Goal: Task Accomplishment & Management: Use online tool/utility

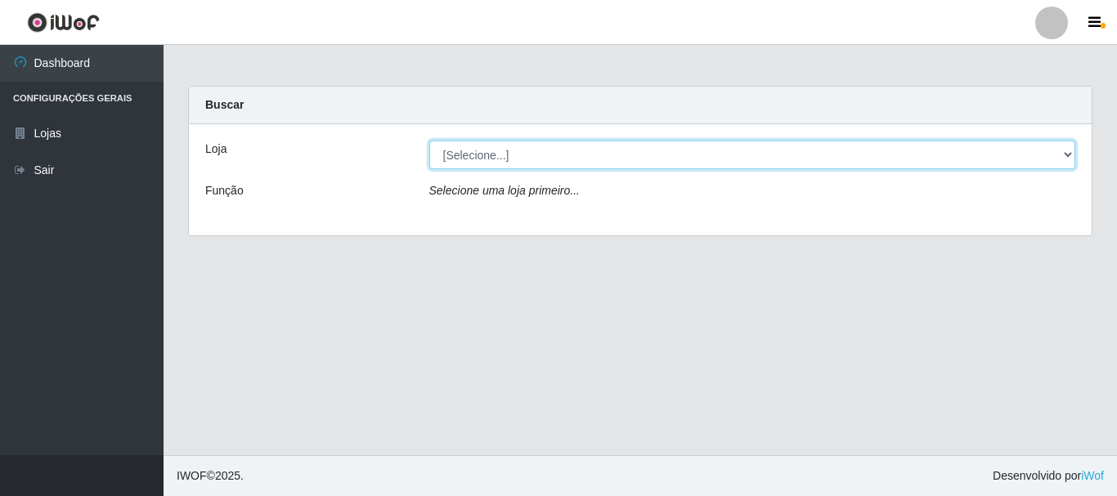
click at [1070, 150] on select "[Selecione...] Hiper Queiroz - [GEOGRAPHIC_DATA]" at bounding box center [752, 155] width 647 height 29
select select "514"
click at [429, 141] on select "[Selecione...] Hiper Queiroz - [GEOGRAPHIC_DATA]" at bounding box center [752, 155] width 647 height 29
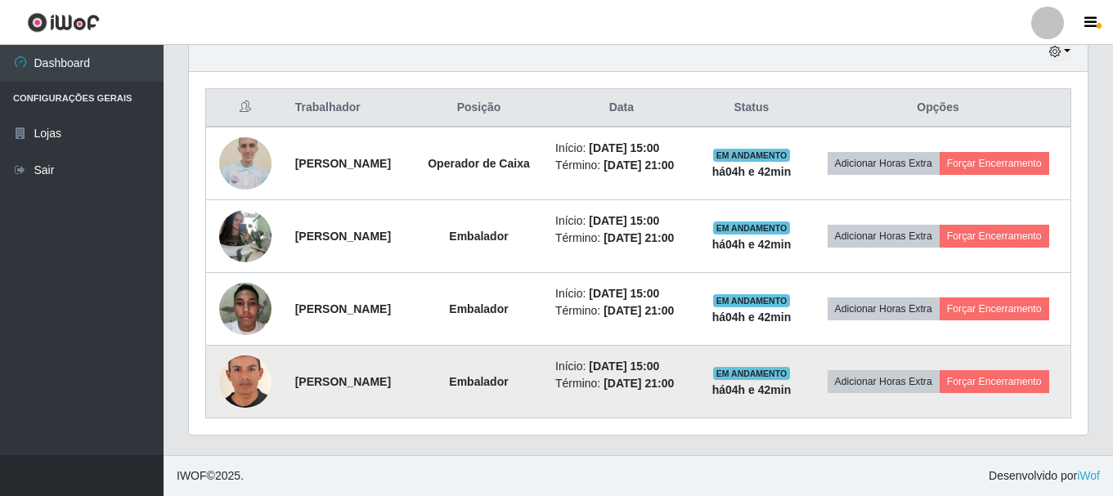
scroll to position [639, 0]
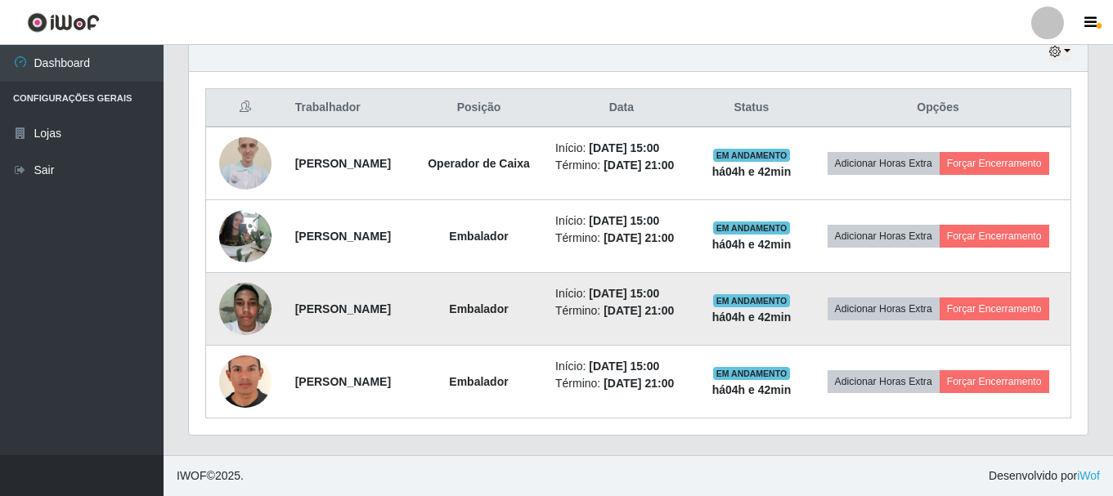
click at [245, 292] on img at bounding box center [245, 309] width 52 height 70
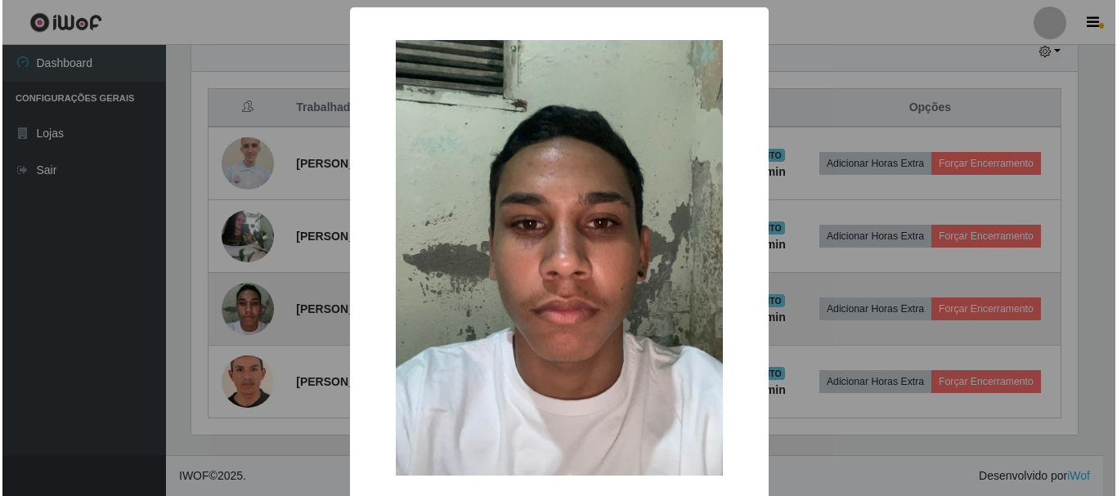
scroll to position [339, 891]
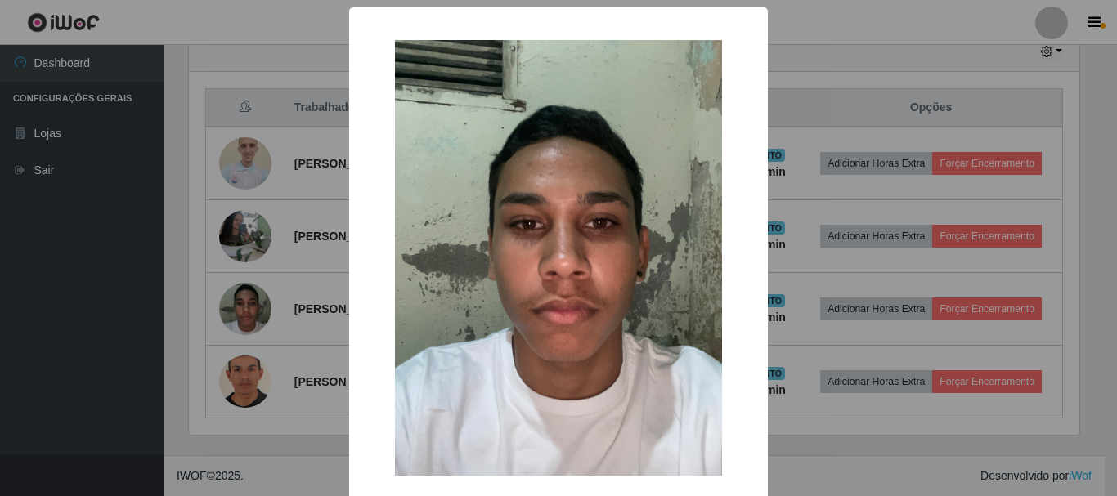
click at [805, 200] on div "× OK Cancel" at bounding box center [558, 248] width 1117 height 496
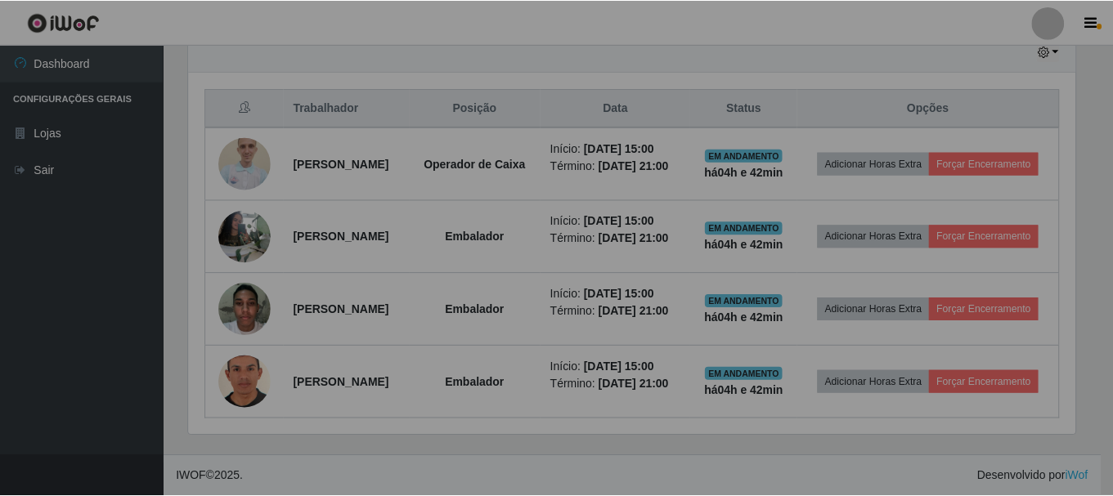
scroll to position [339, 899]
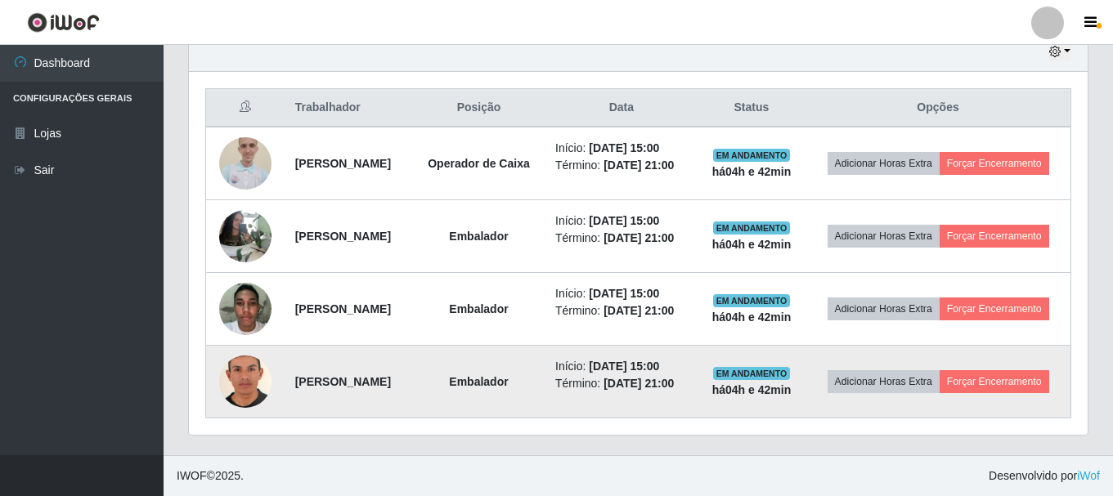
click at [246, 420] on img at bounding box center [245, 382] width 52 height 76
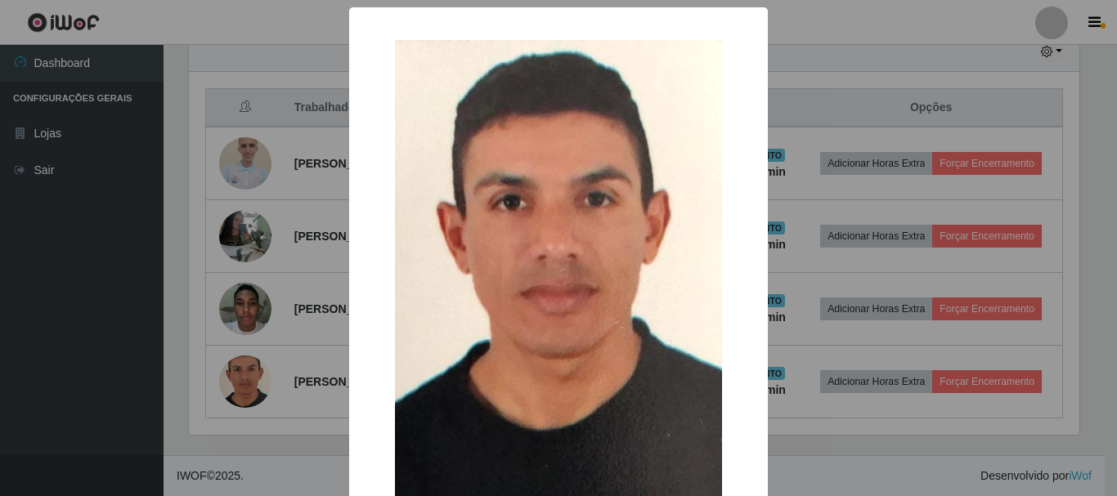
click at [891, 246] on div "× OK Cancel" at bounding box center [558, 248] width 1117 height 496
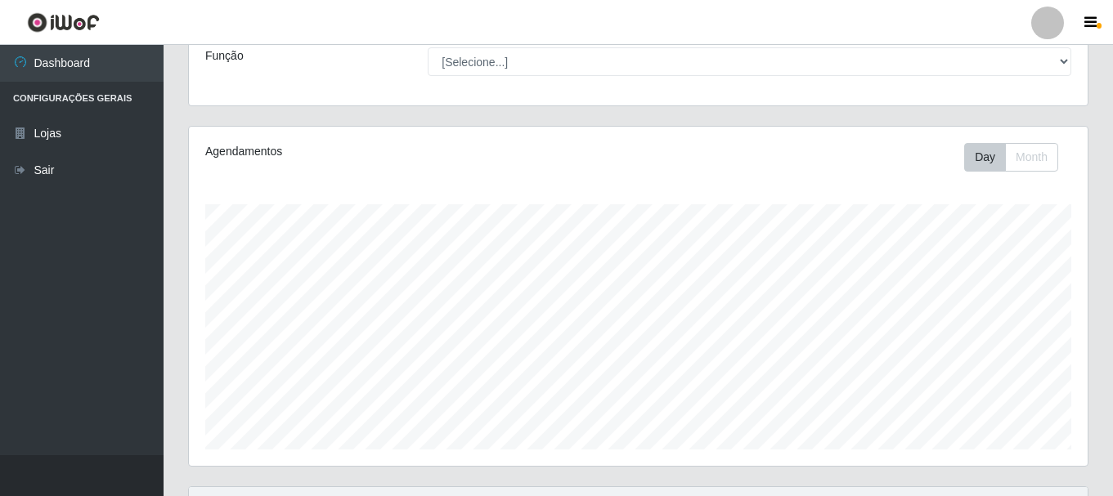
scroll to position [0, 0]
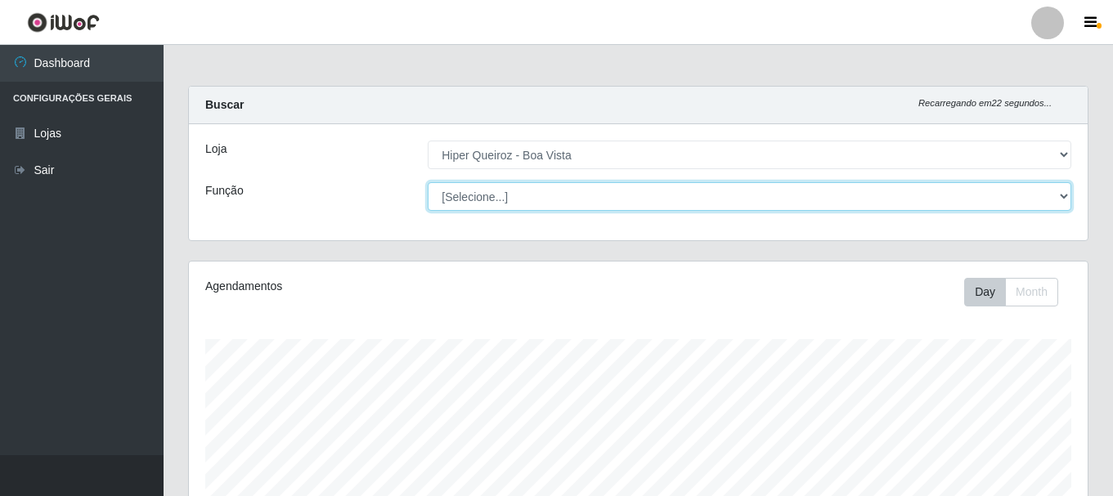
click at [1065, 195] on select "[Selecione...] Embalador Embalador + Embalador ++ Operador de Caixa Operador de…" at bounding box center [750, 196] width 644 height 29
select select "22"
click at [428, 182] on select "[Selecione...] Embalador Embalador + Embalador ++ Operador de Caixa Operador de…" at bounding box center [750, 196] width 644 height 29
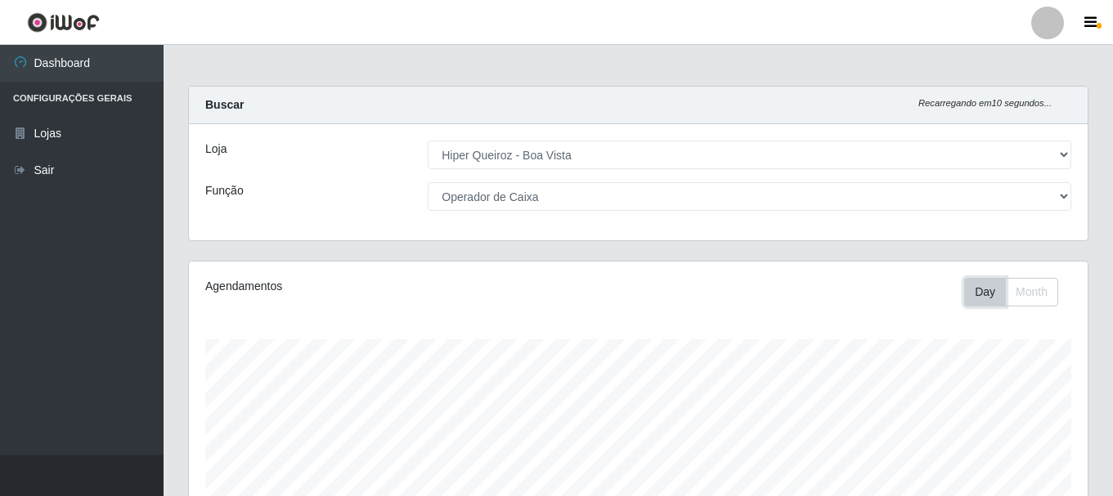
click at [982, 290] on button "Day" at bounding box center [985, 292] width 42 height 29
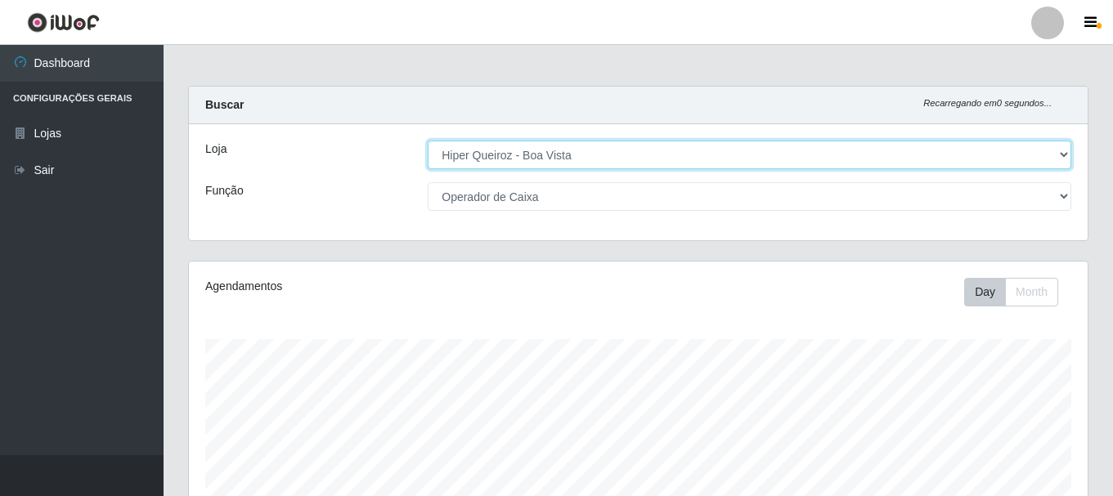
click at [1065, 153] on select "[Selecione...] Hiper Queiroz - [GEOGRAPHIC_DATA]" at bounding box center [750, 155] width 644 height 29
click at [428, 141] on select "[Selecione...] Hiper Queiroz - [GEOGRAPHIC_DATA]" at bounding box center [750, 155] width 644 height 29
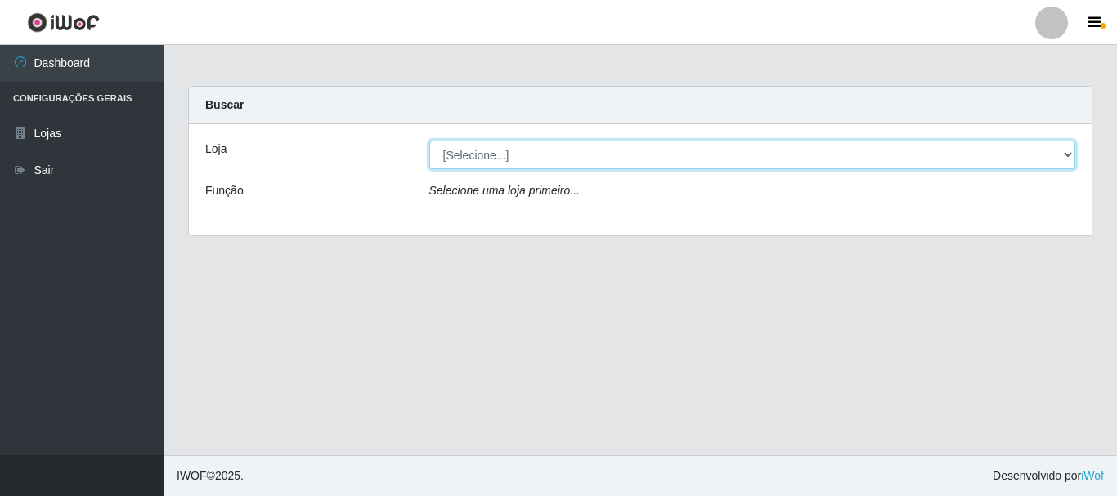
click at [1067, 150] on select "[Selecione...] Hiper Queiroz - [GEOGRAPHIC_DATA]" at bounding box center [752, 155] width 647 height 29
select select "514"
click at [429, 141] on select "[Selecione...] Hiper Queiroz - [GEOGRAPHIC_DATA]" at bounding box center [752, 155] width 647 height 29
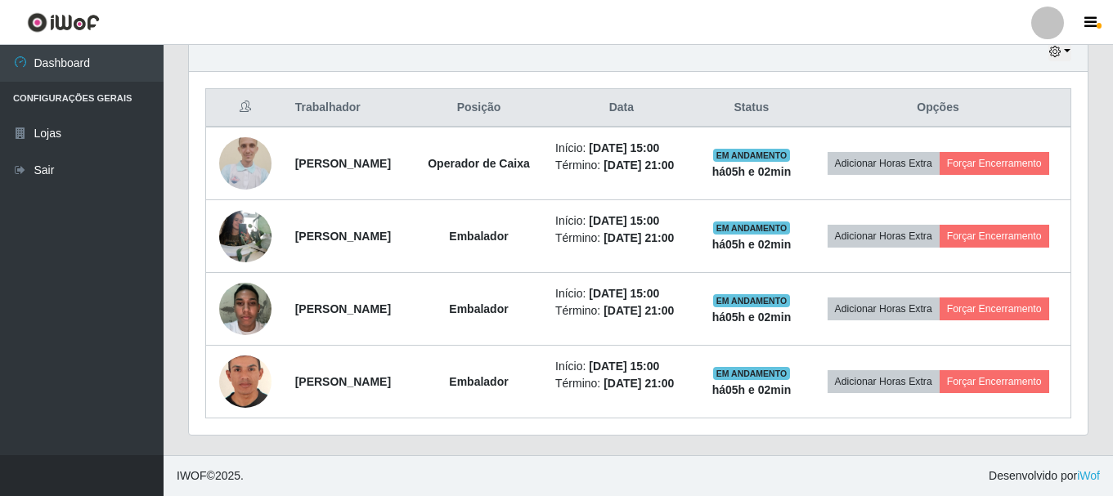
scroll to position [639, 0]
